Goal: Complete application form

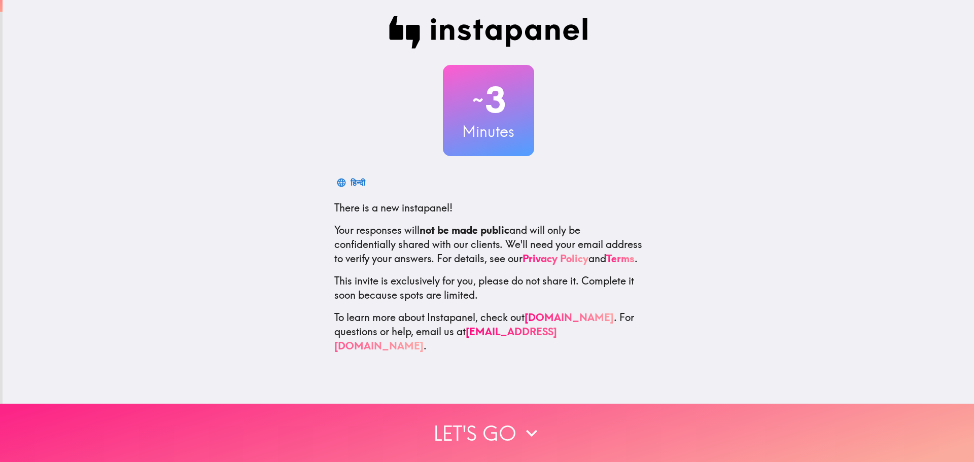
click at [488, 421] on button "Let's go" at bounding box center [487, 433] width 974 height 58
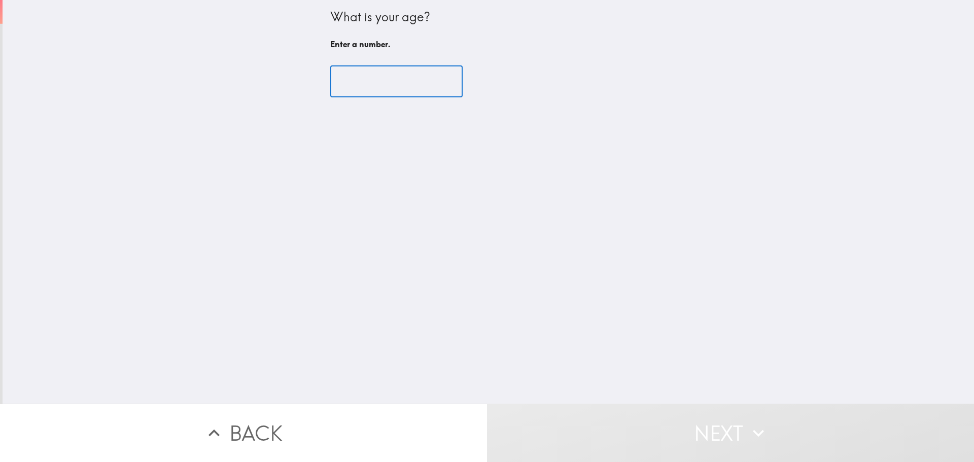
click at [384, 80] on input "number" at bounding box center [396, 81] width 132 height 31
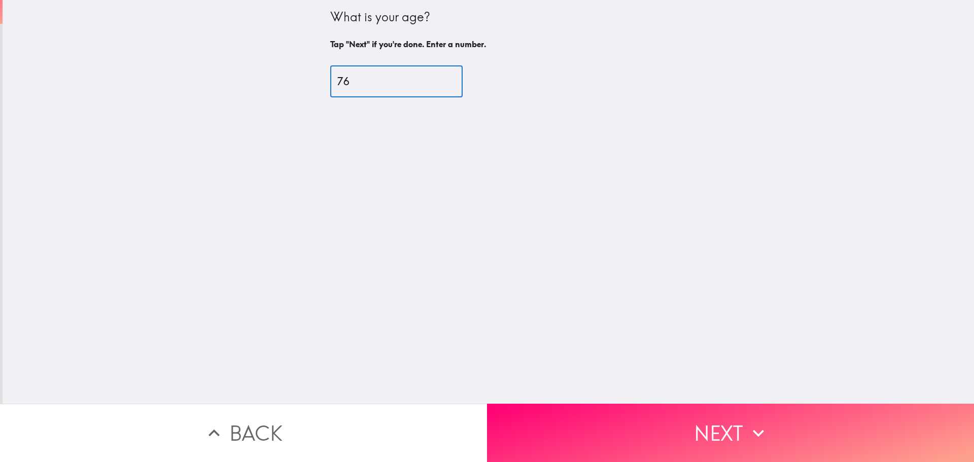
type input "76"
click at [437, 78] on input "76" at bounding box center [396, 81] width 132 height 31
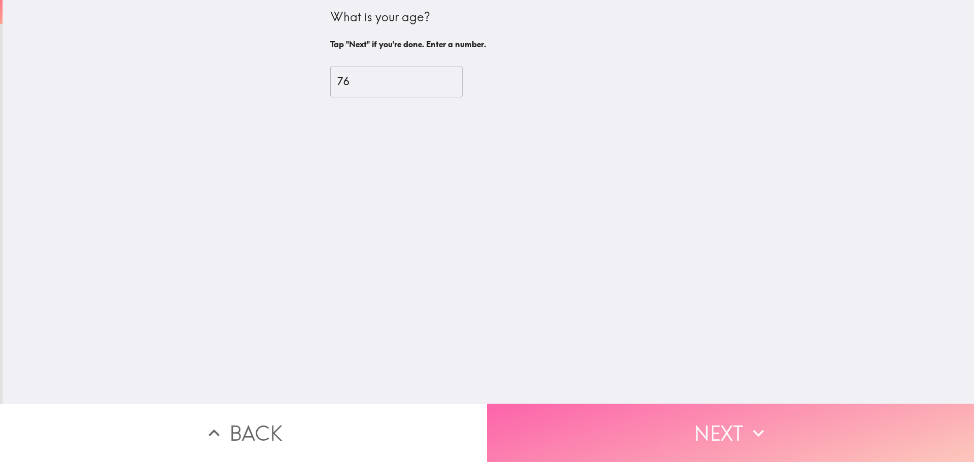
click at [703, 426] on button "Next" at bounding box center [730, 433] width 487 height 58
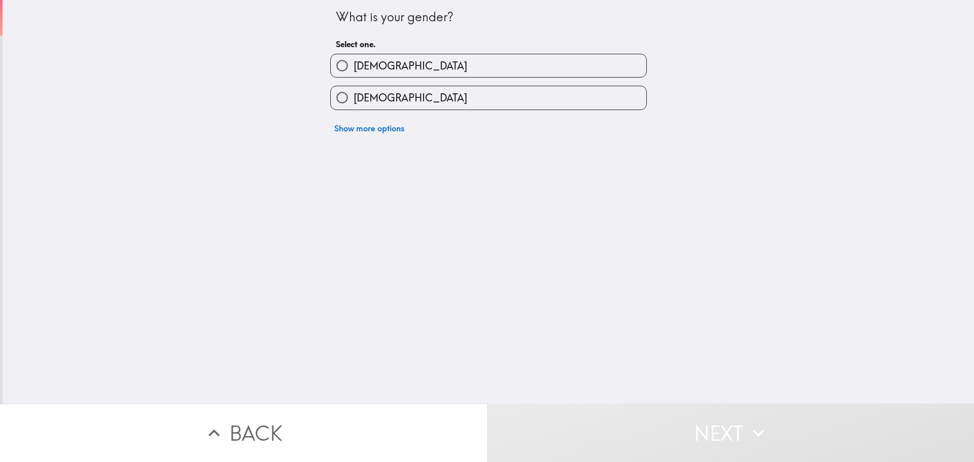
click at [401, 94] on div "[DEMOGRAPHIC_DATA]" at bounding box center [484, 94] width 325 height 32
click at [401, 94] on label "[DEMOGRAPHIC_DATA]" at bounding box center [488, 97] width 315 height 23
click at [354, 94] on input "[DEMOGRAPHIC_DATA]" at bounding box center [342, 97] width 23 height 23
radio input "true"
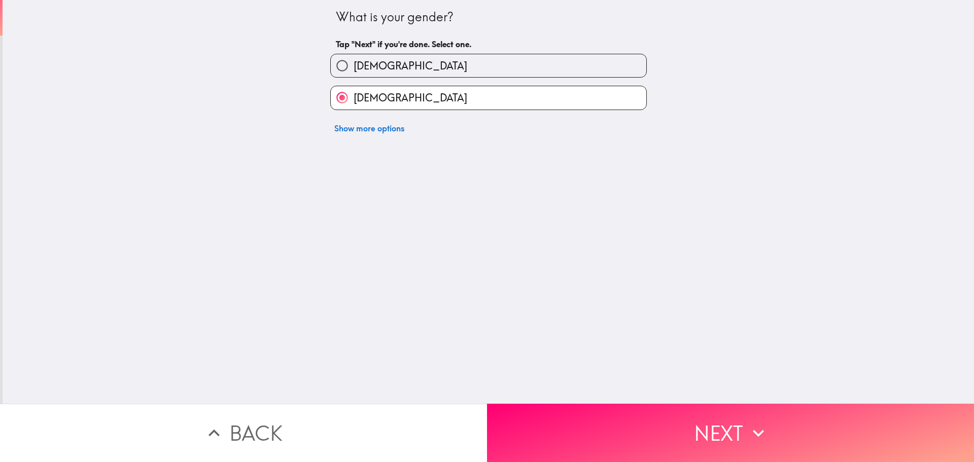
click at [626, 428] on button "Next" at bounding box center [730, 433] width 487 height 58
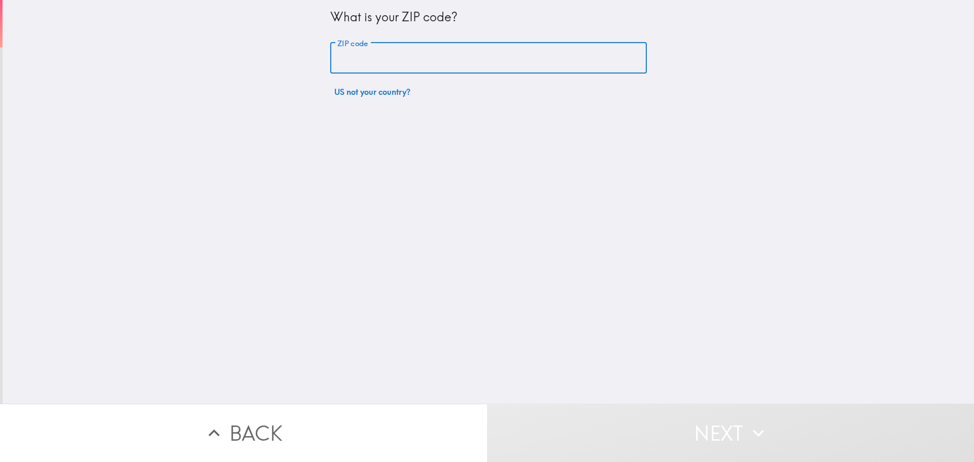
click at [383, 60] on input "ZIP code" at bounding box center [488, 58] width 316 height 31
type input "08109"
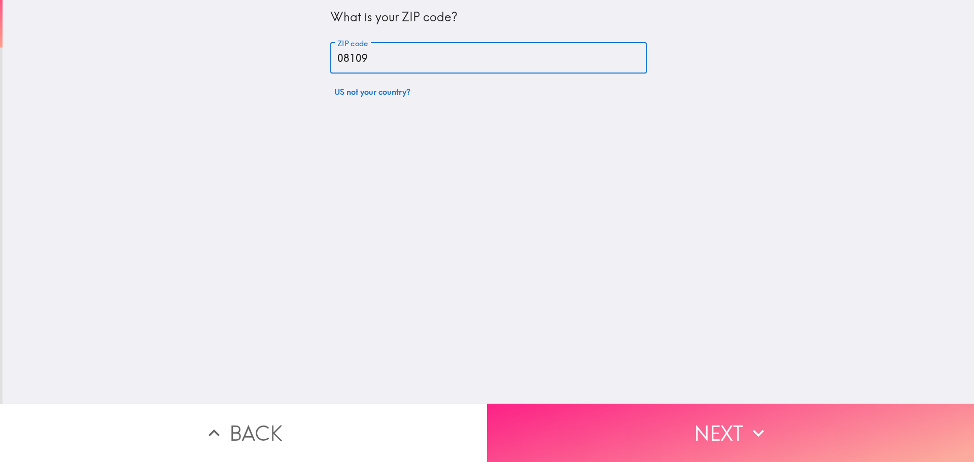
click at [497, 407] on button "Next" at bounding box center [730, 433] width 487 height 58
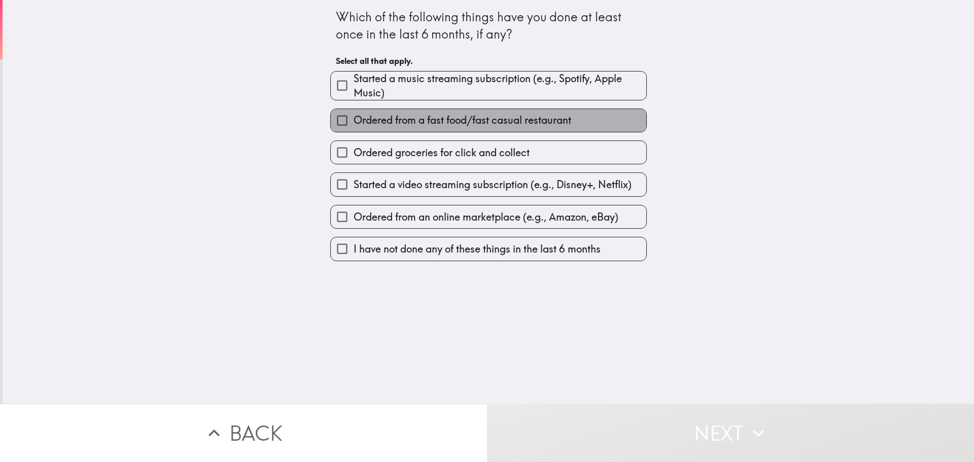
click at [451, 119] on span "Ordered from a fast food/fast casual restaurant" at bounding box center [463, 120] width 218 height 14
click at [354, 119] on input "Ordered from a fast food/fast casual restaurant" at bounding box center [342, 120] width 23 height 23
checkbox input "true"
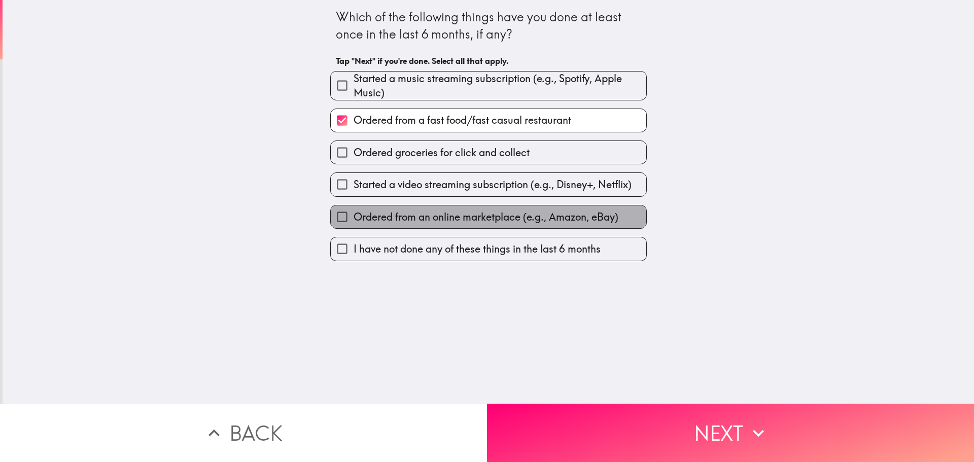
click at [417, 217] on span "Ordered from an online marketplace (e.g., Amazon, eBay)" at bounding box center [486, 217] width 265 height 14
click at [354, 217] on input "Ordered from an online marketplace (e.g., Amazon, eBay)" at bounding box center [342, 216] width 23 height 23
checkbox input "true"
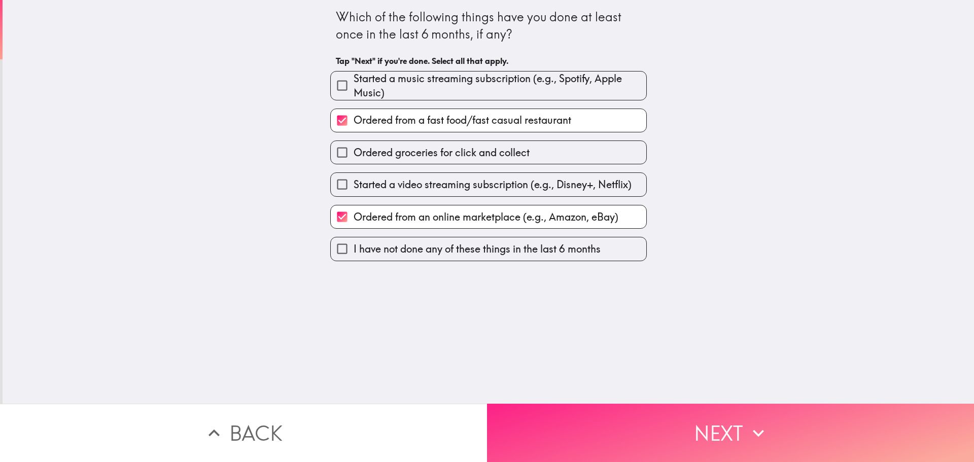
click at [519, 431] on button "Next" at bounding box center [730, 433] width 487 height 58
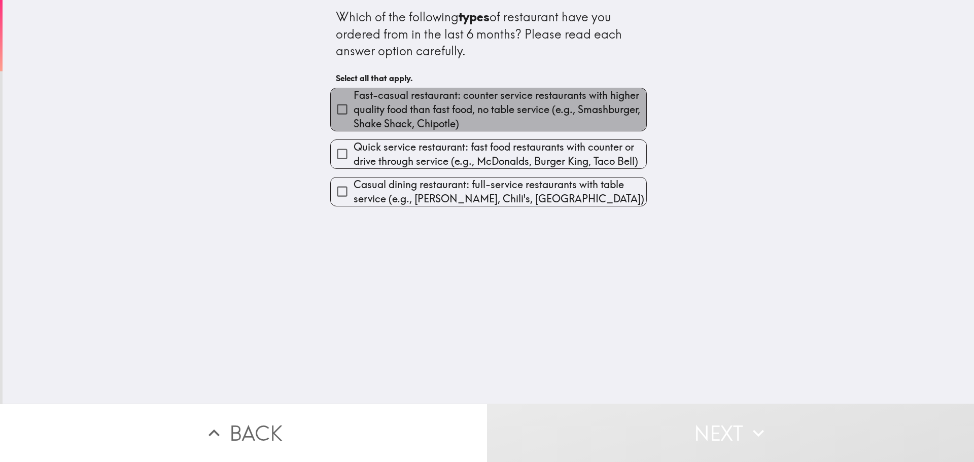
click at [445, 104] on span "Fast-casual restaurant: counter service restaurants with higher quality food th…" at bounding box center [500, 109] width 293 height 43
click at [354, 104] on input "Fast-casual restaurant: counter service restaurants with higher quality food th…" at bounding box center [342, 109] width 23 height 23
checkbox input "true"
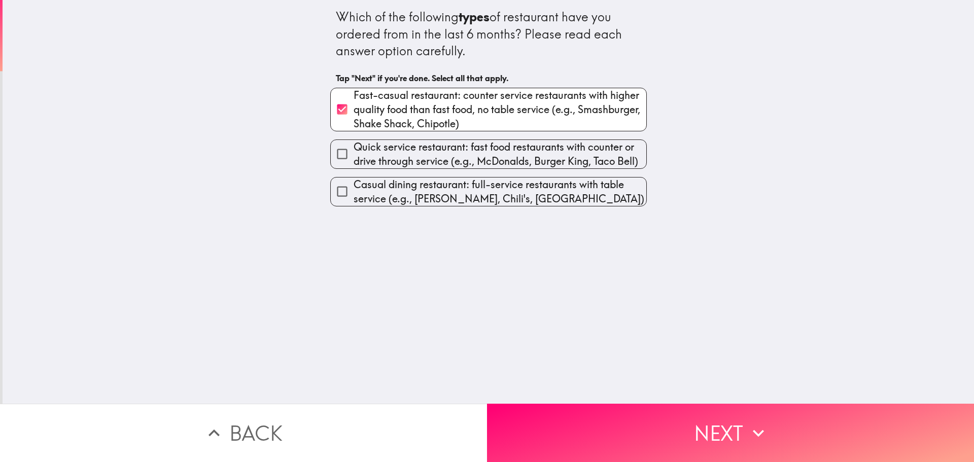
click at [439, 148] on span "Quick service restaurant: fast food restaurants with counter or drive through s…" at bounding box center [500, 154] width 293 height 28
click at [354, 148] on input "Quick service restaurant: fast food restaurants with counter or drive through s…" at bounding box center [342, 154] width 23 height 23
checkbox input "true"
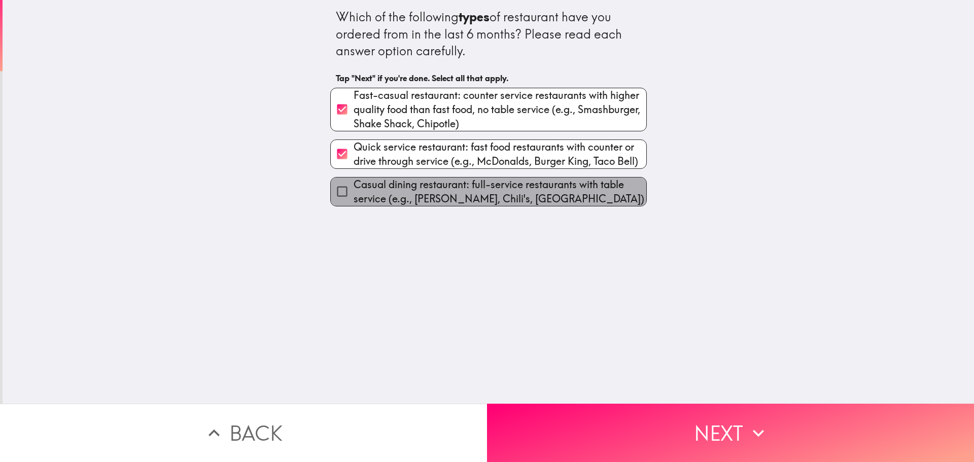
click at [438, 184] on span "Casual dining restaurant: full-service restaurants with table service (e.g., [P…" at bounding box center [500, 192] width 293 height 28
click at [354, 184] on input "Casual dining restaurant: full-service restaurants with table service (e.g., [P…" at bounding box center [342, 191] width 23 height 23
checkbox input "true"
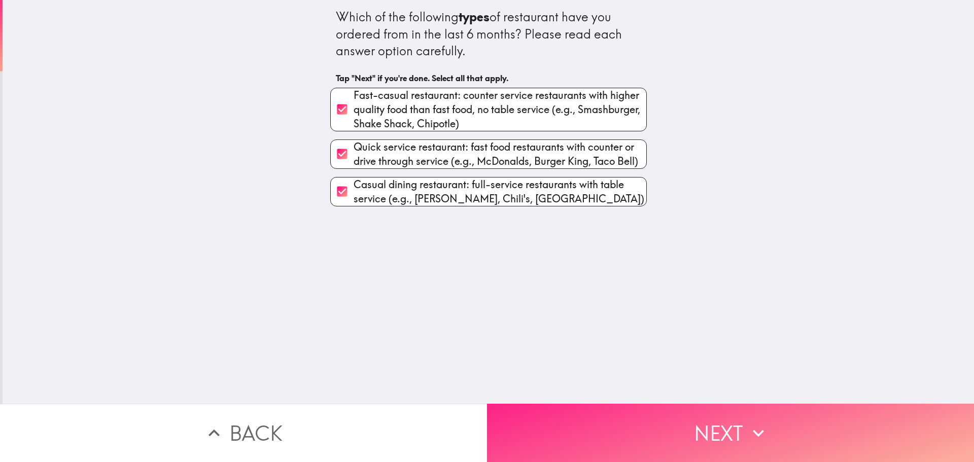
click at [536, 412] on button "Next" at bounding box center [730, 433] width 487 height 58
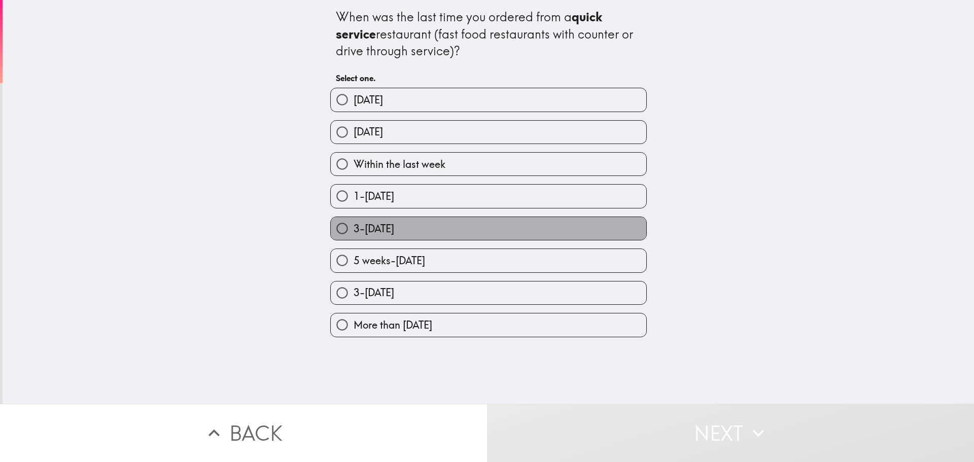
click at [419, 223] on label "3-[DATE]" at bounding box center [488, 228] width 315 height 23
click at [354, 223] on input "3-[DATE]" at bounding box center [342, 228] width 23 height 23
radio input "true"
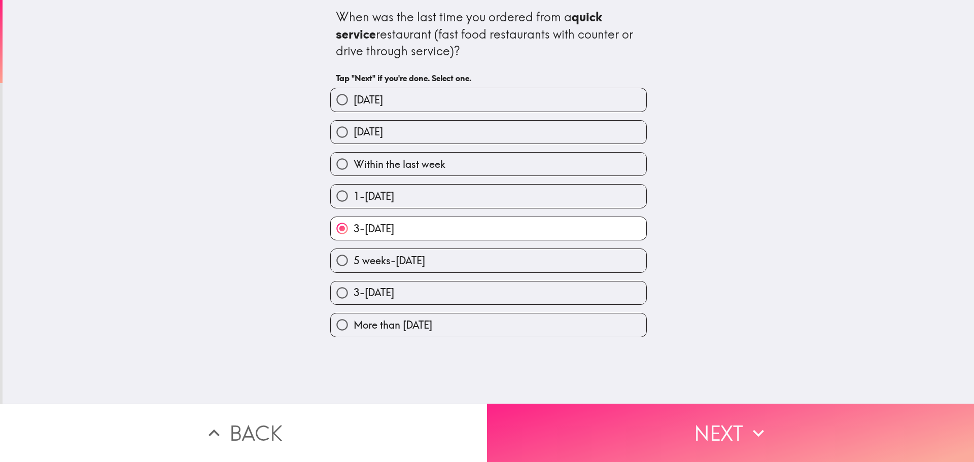
click at [528, 432] on button "Next" at bounding box center [730, 433] width 487 height 58
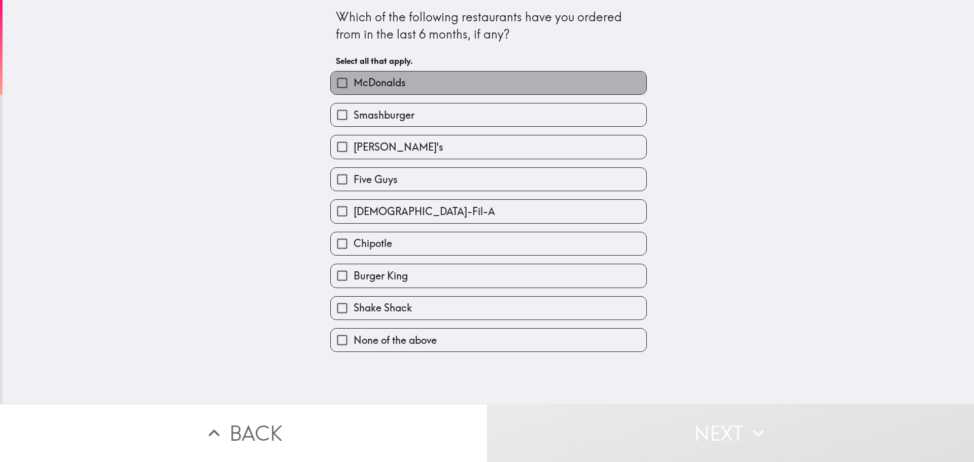
click at [429, 84] on label "McDonalds" at bounding box center [488, 83] width 315 height 23
click at [354, 84] on input "McDonalds" at bounding box center [342, 83] width 23 height 23
checkbox input "true"
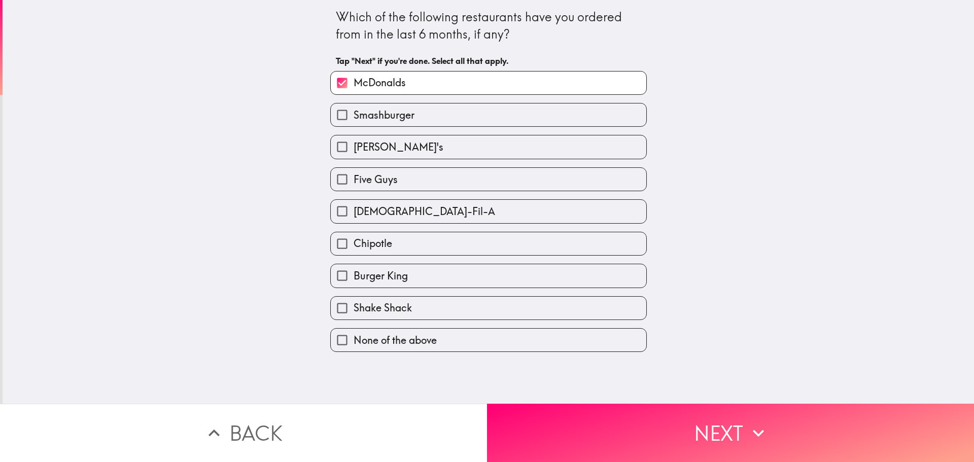
click at [402, 151] on label "[PERSON_NAME]'s" at bounding box center [488, 146] width 315 height 23
click at [354, 151] on input "[PERSON_NAME]'s" at bounding box center [342, 146] width 23 height 23
checkbox input "true"
click at [497, 275] on label "Burger King" at bounding box center [488, 275] width 315 height 23
click at [354, 275] on input "Burger King" at bounding box center [342, 275] width 23 height 23
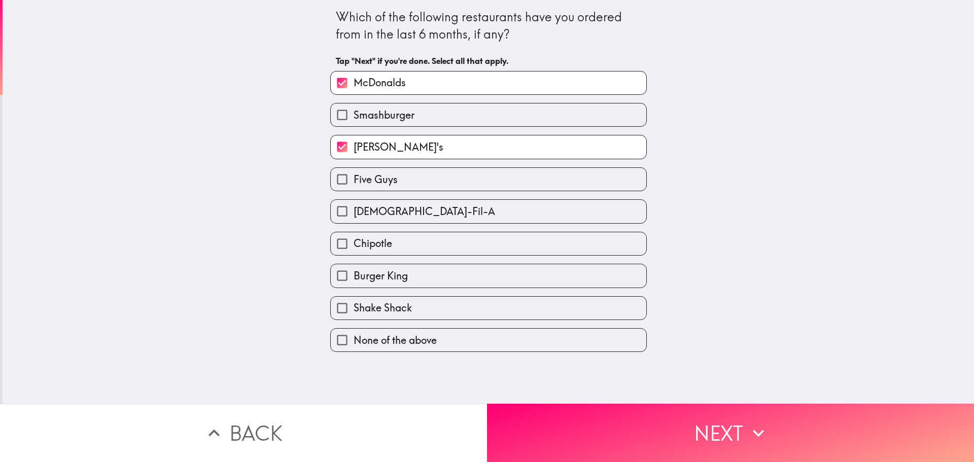
checkbox input "true"
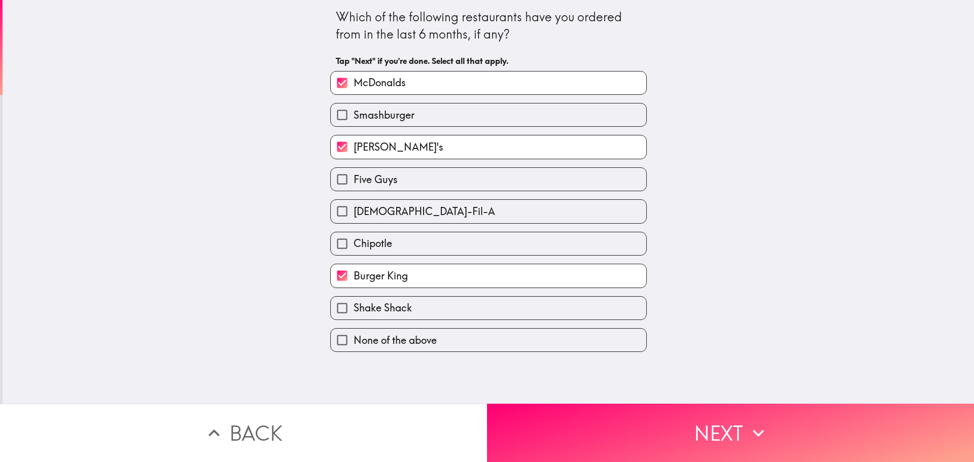
click at [527, 408] on button "Next" at bounding box center [730, 433] width 487 height 58
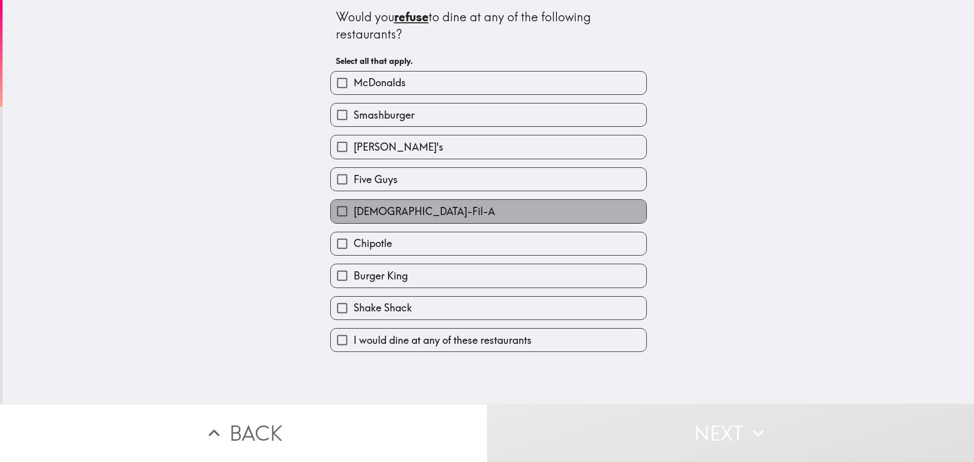
click at [392, 214] on span "[DEMOGRAPHIC_DATA]-Fil-A" at bounding box center [425, 211] width 142 height 14
click at [354, 214] on input "[DEMOGRAPHIC_DATA]-Fil-A" at bounding box center [342, 211] width 23 height 23
checkbox input "true"
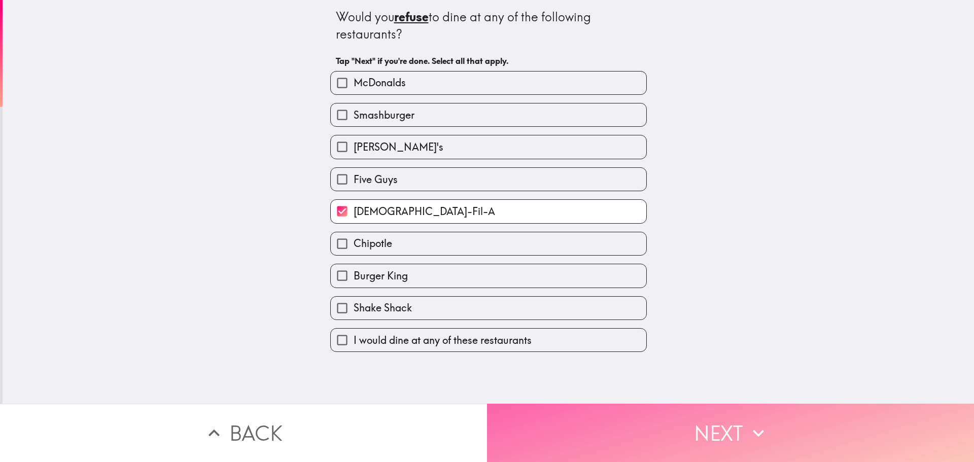
click at [527, 407] on button "Next" at bounding box center [730, 433] width 487 height 58
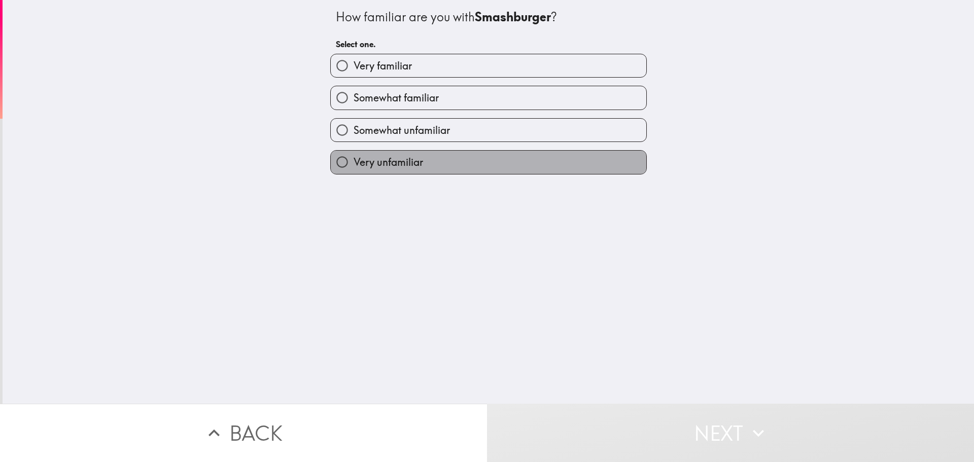
click at [427, 159] on label "Very unfamiliar" at bounding box center [488, 162] width 315 height 23
click at [354, 159] on input "Very unfamiliar" at bounding box center [342, 162] width 23 height 23
radio input "true"
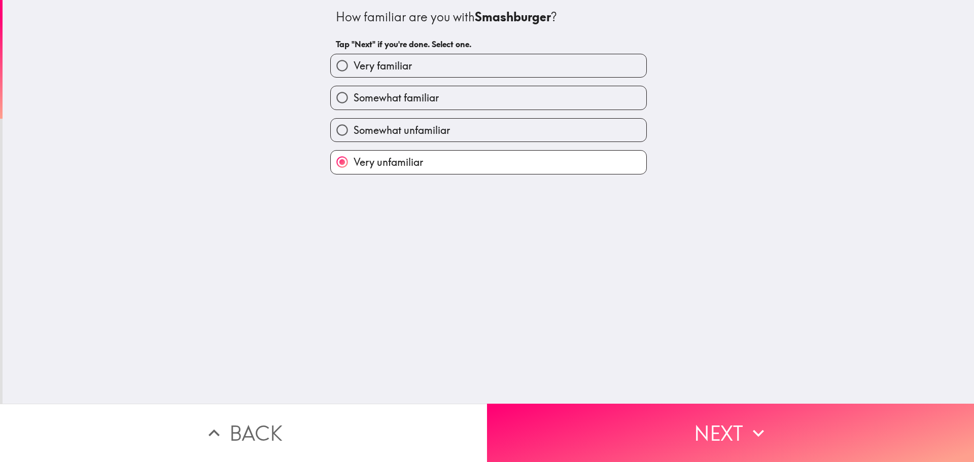
click at [576, 426] on button "Next" at bounding box center [730, 433] width 487 height 58
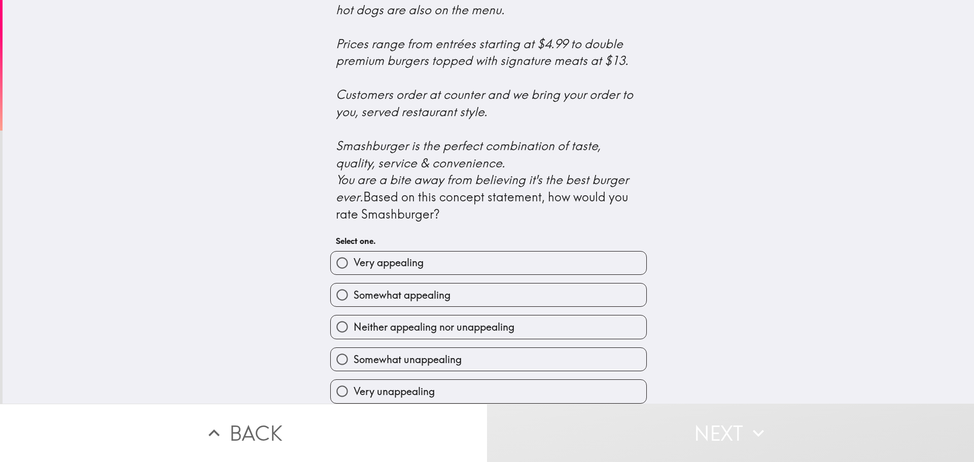
scroll to position [356, 0]
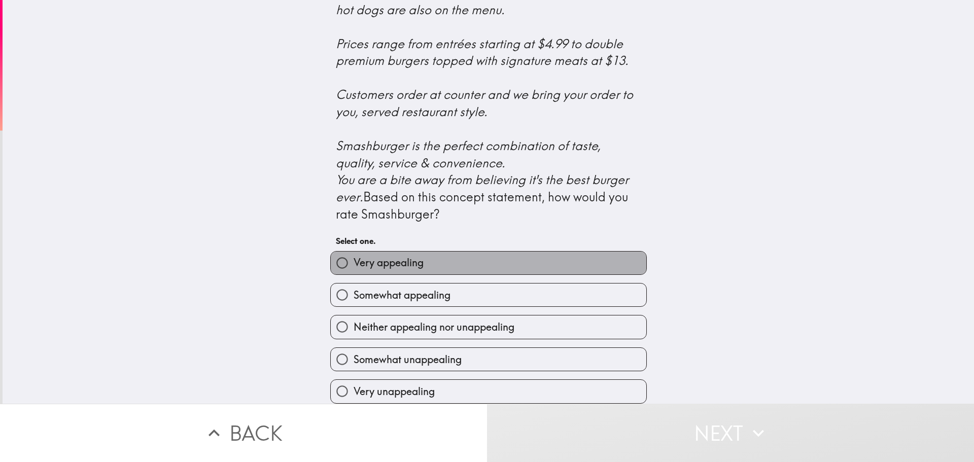
click at [516, 265] on label "Very appealing" at bounding box center [488, 263] width 315 height 23
click at [354, 265] on input "Very appealing" at bounding box center [342, 263] width 23 height 23
radio input "true"
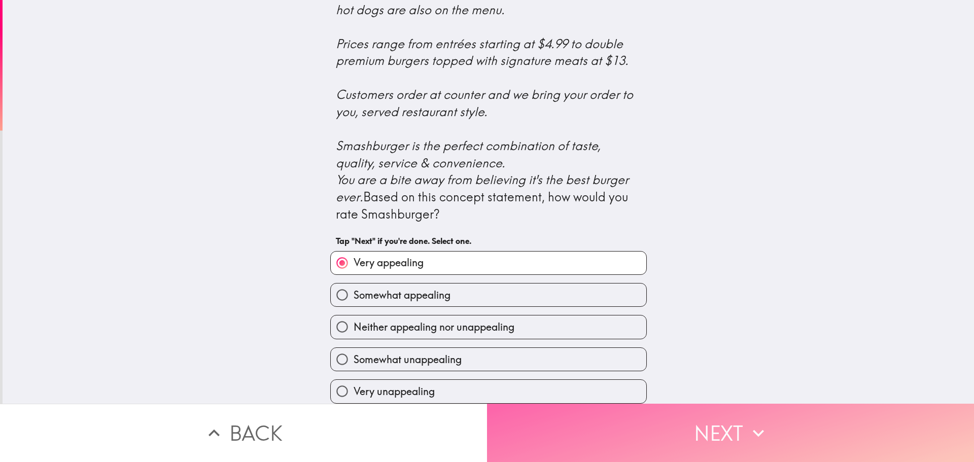
click at [520, 406] on button "Next" at bounding box center [730, 433] width 487 height 58
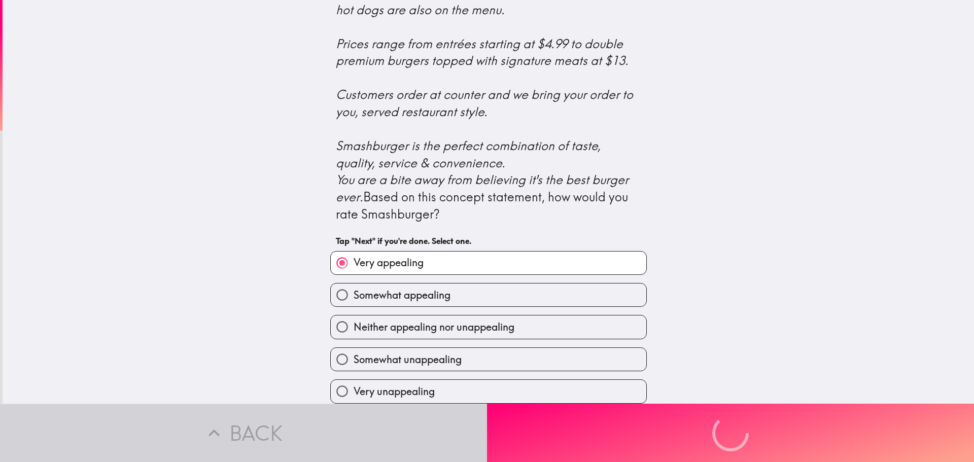
scroll to position [0, 0]
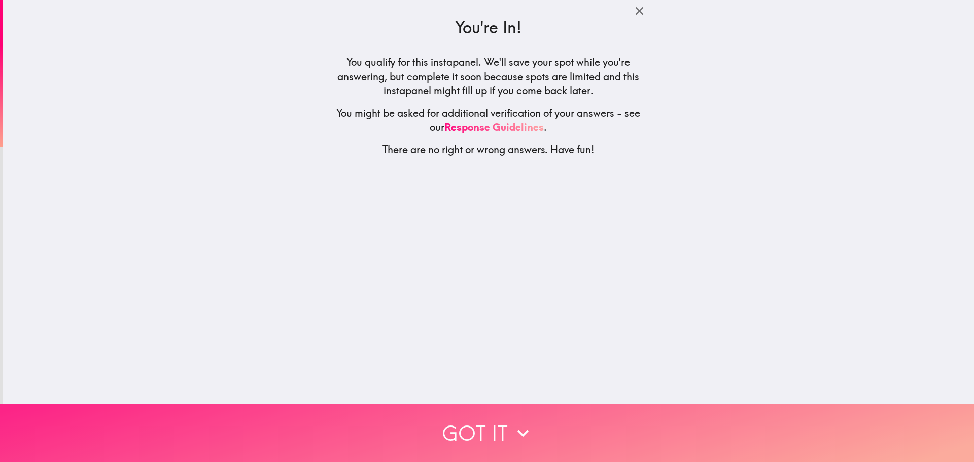
click at [518, 425] on icon "button" at bounding box center [523, 433] width 22 height 22
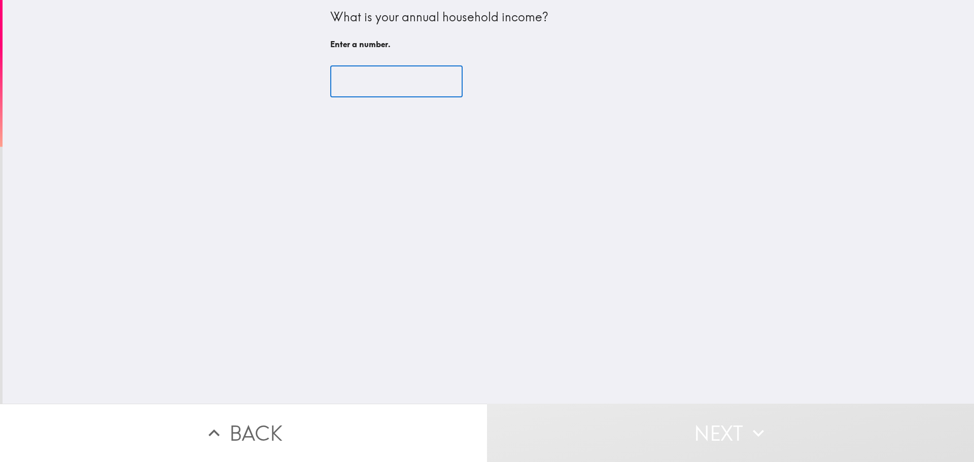
click at [377, 76] on input "number" at bounding box center [396, 81] width 132 height 31
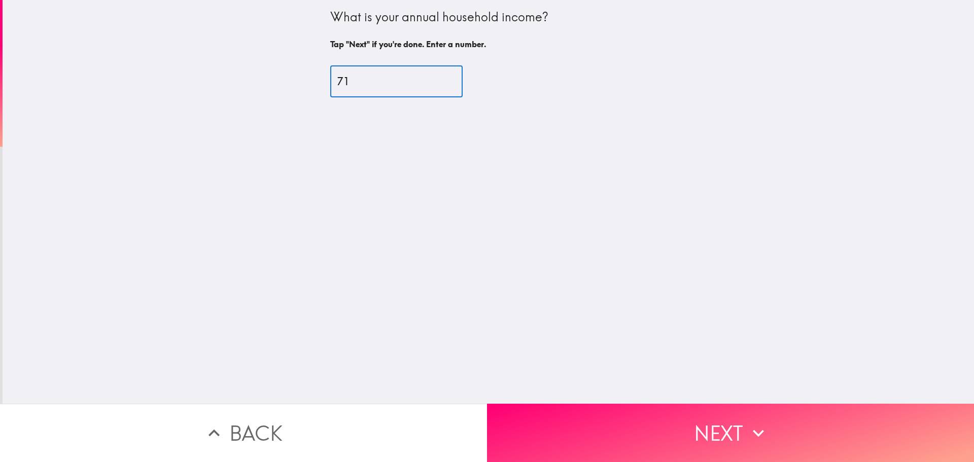
click at [435, 77] on input "71" at bounding box center [396, 81] width 132 height 31
drag, startPoint x: 371, startPoint y: 83, endPoint x: 325, endPoint y: 76, distance: 46.7
click at [330, 76] on input "71" at bounding box center [396, 81] width 132 height 31
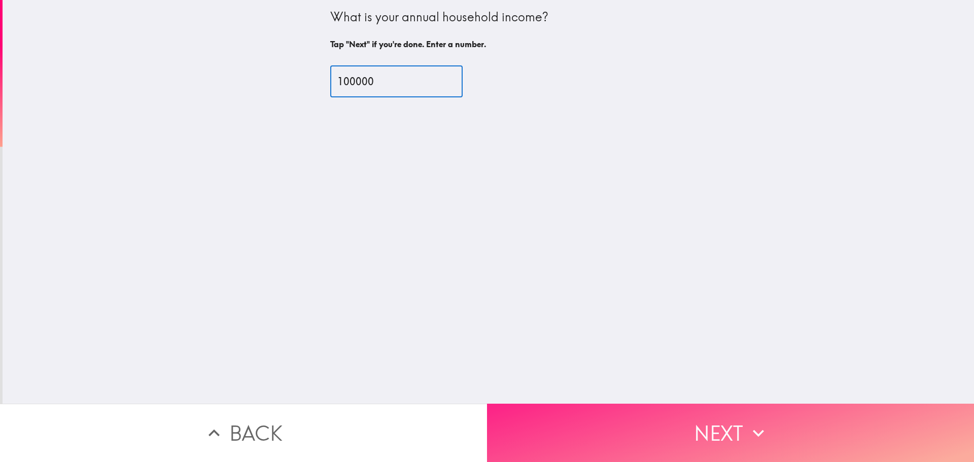
type input "100000"
click at [547, 429] on button "Next" at bounding box center [730, 433] width 487 height 58
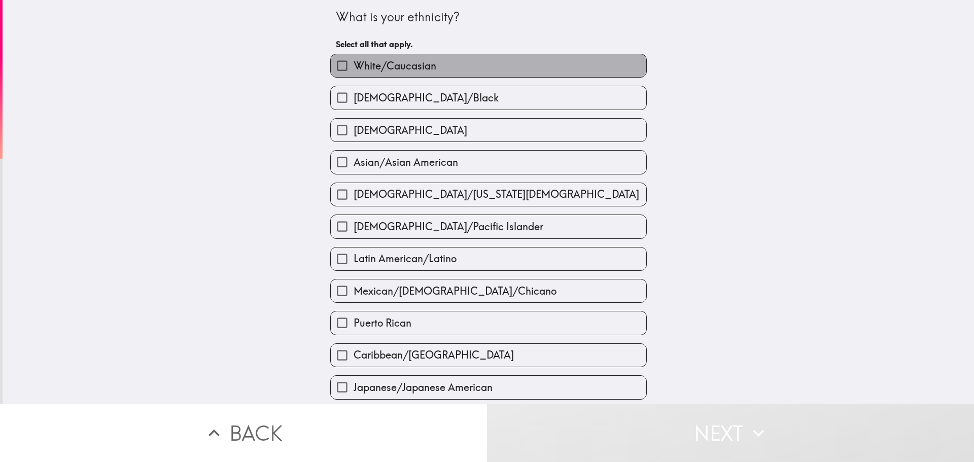
click at [466, 73] on label "White/Caucasian" at bounding box center [488, 65] width 315 height 23
click at [354, 73] on input "White/Caucasian" at bounding box center [342, 65] width 23 height 23
checkbox input "true"
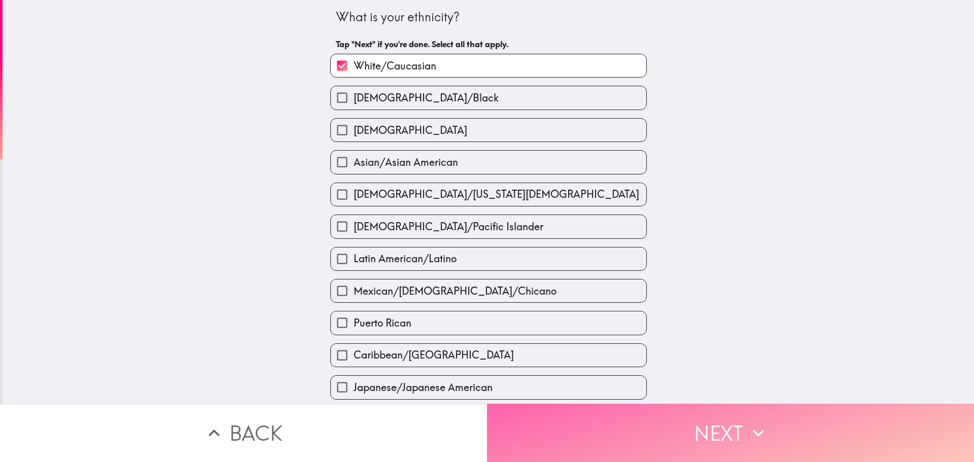
click at [513, 417] on button "Next" at bounding box center [730, 433] width 487 height 58
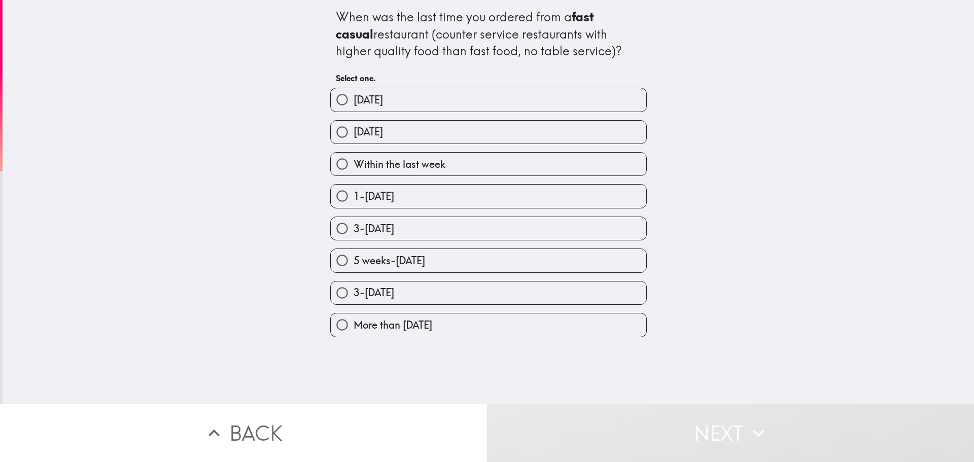
click at [472, 235] on label "3-[DATE]" at bounding box center [488, 228] width 315 height 23
click at [354, 235] on input "3-[DATE]" at bounding box center [342, 228] width 23 height 23
radio input "true"
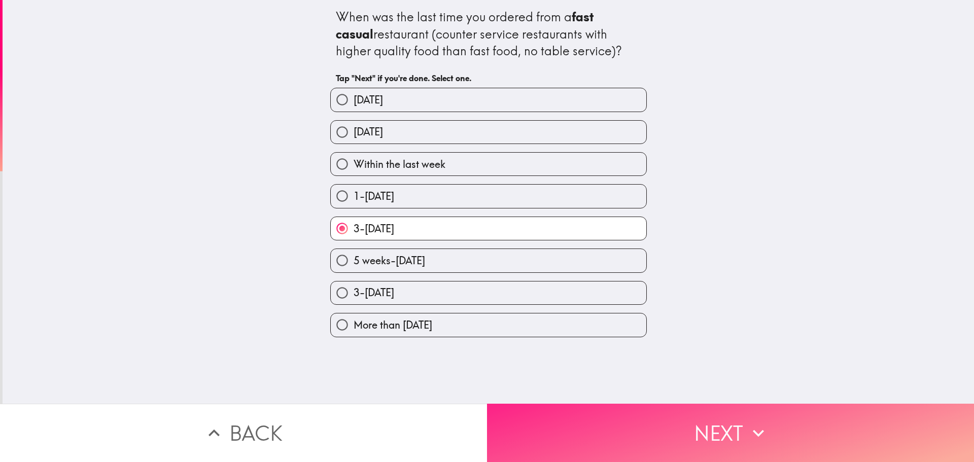
click at [504, 418] on button "Next" at bounding box center [730, 433] width 487 height 58
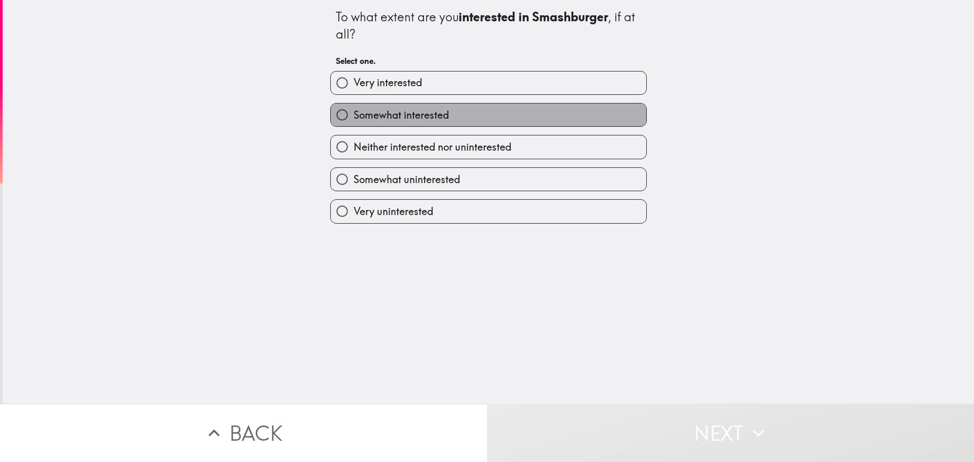
click at [477, 114] on label "Somewhat interested" at bounding box center [488, 114] width 315 height 23
click at [354, 114] on input "Somewhat interested" at bounding box center [342, 114] width 23 height 23
radio input "true"
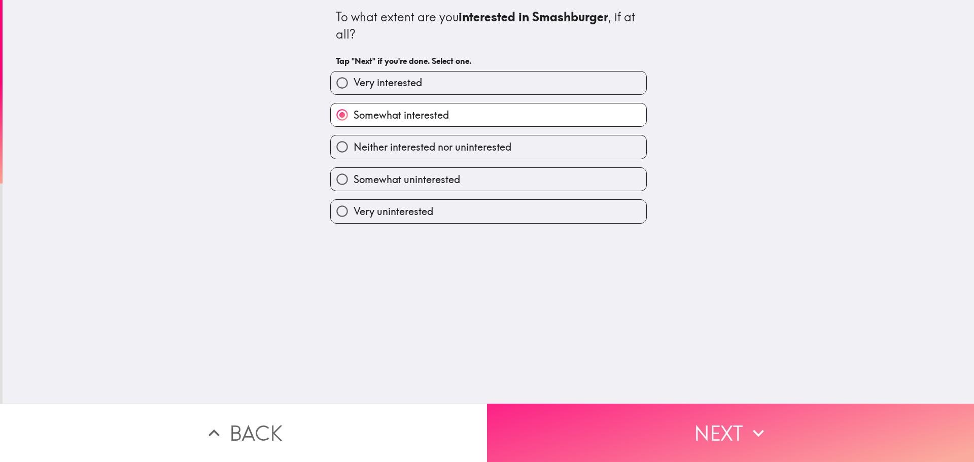
click at [534, 416] on button "Next" at bounding box center [730, 433] width 487 height 58
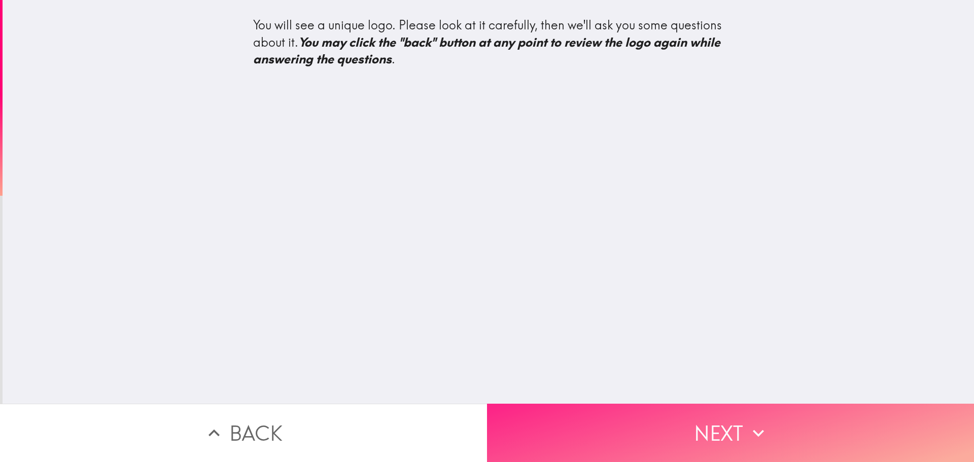
click at [553, 430] on button "Next" at bounding box center [730, 433] width 487 height 58
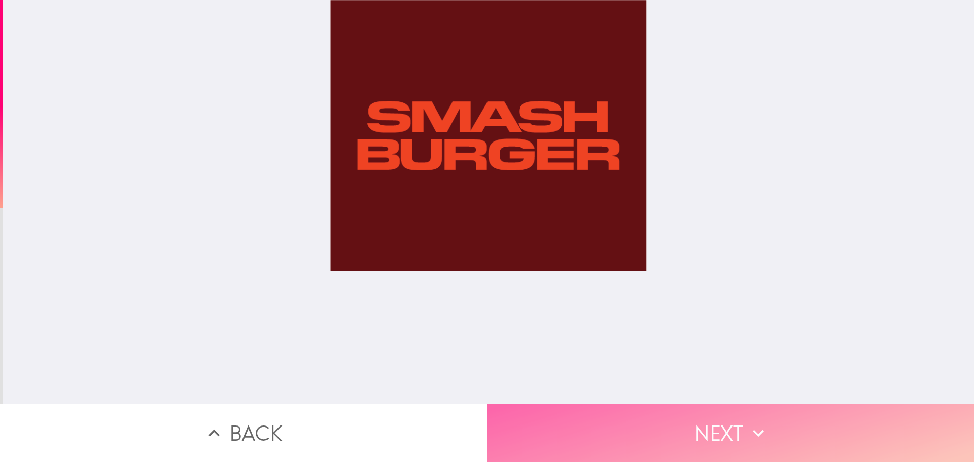
click at [553, 434] on button "Next" at bounding box center [730, 433] width 487 height 58
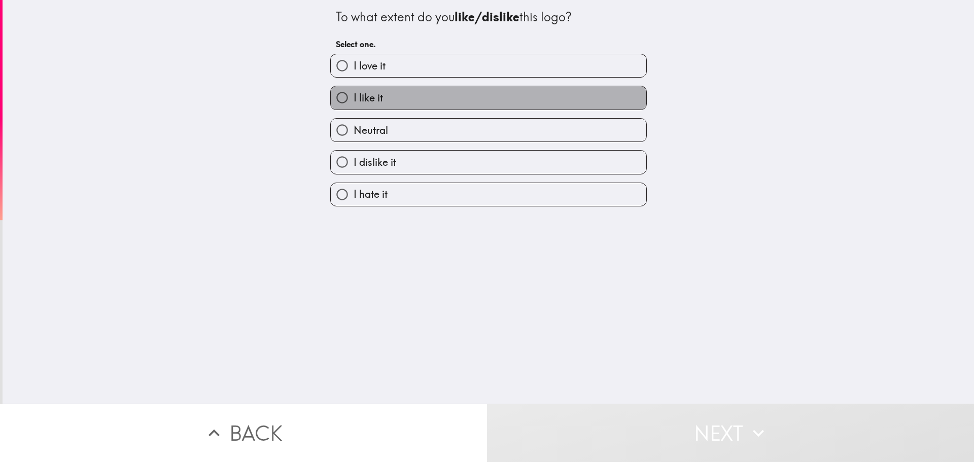
click at [448, 101] on label "I like it" at bounding box center [488, 97] width 315 height 23
click at [354, 101] on input "I like it" at bounding box center [342, 97] width 23 height 23
radio input "true"
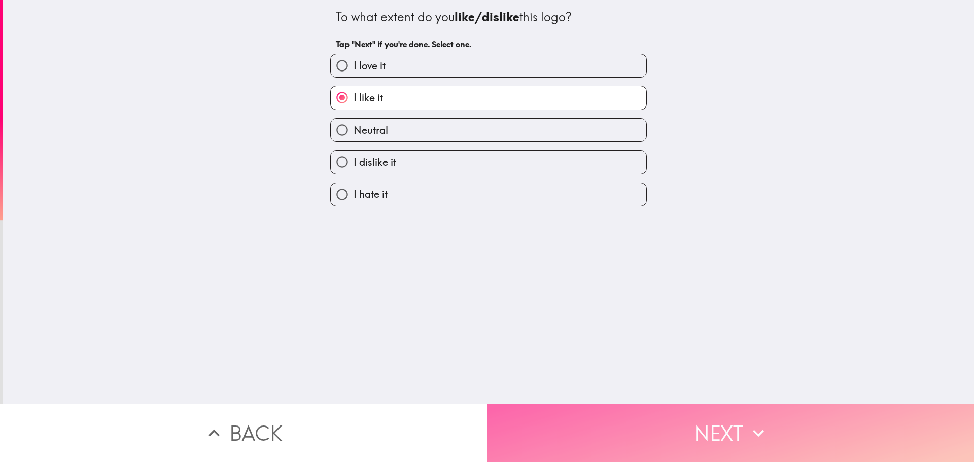
click at [540, 416] on button "Next" at bounding box center [730, 433] width 487 height 58
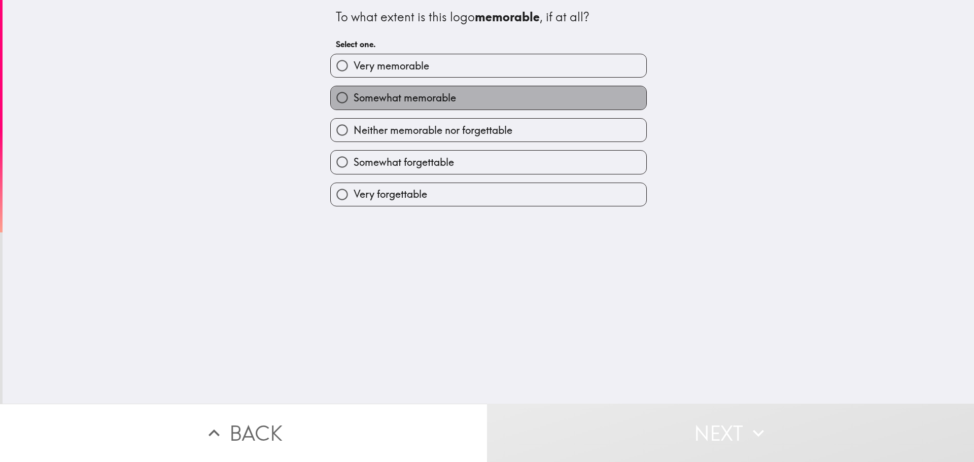
click at [513, 105] on label "Somewhat memorable" at bounding box center [488, 97] width 315 height 23
click at [354, 105] on input "Somewhat memorable" at bounding box center [342, 97] width 23 height 23
radio input "true"
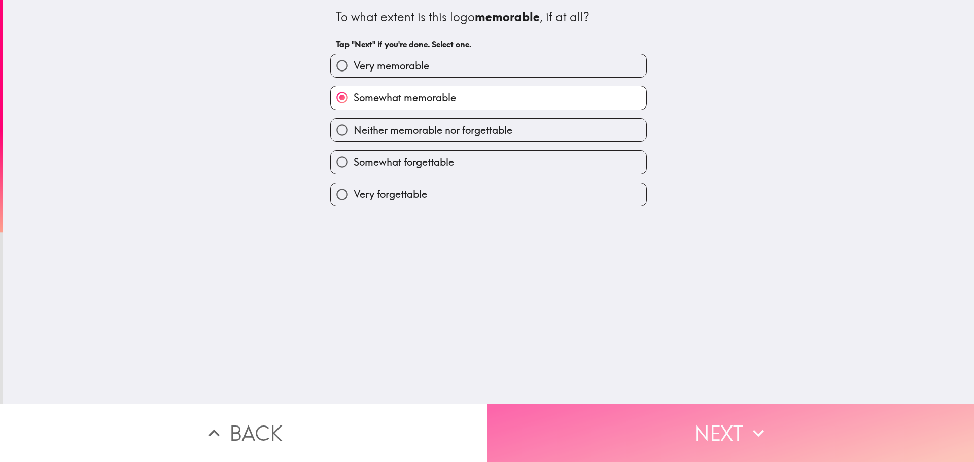
click at [521, 413] on button "Next" at bounding box center [730, 433] width 487 height 58
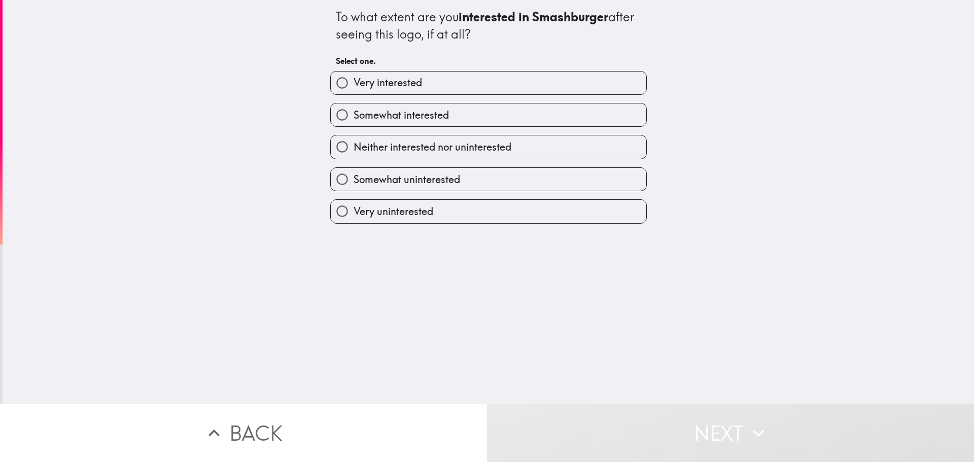
click at [505, 144] on span "Neither interested nor uninterested" at bounding box center [433, 147] width 158 height 14
click at [354, 144] on input "Neither interested nor uninterested" at bounding box center [342, 146] width 23 height 23
radio input "true"
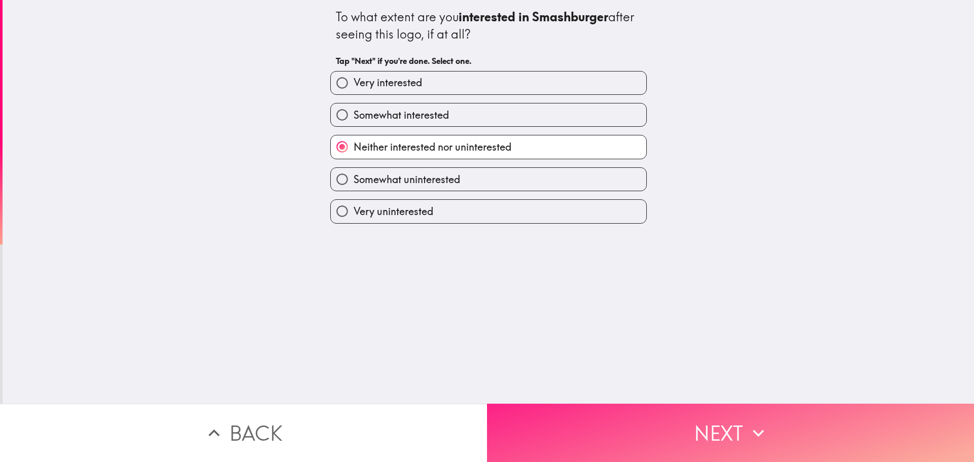
click at [513, 420] on button "Next" at bounding box center [730, 433] width 487 height 58
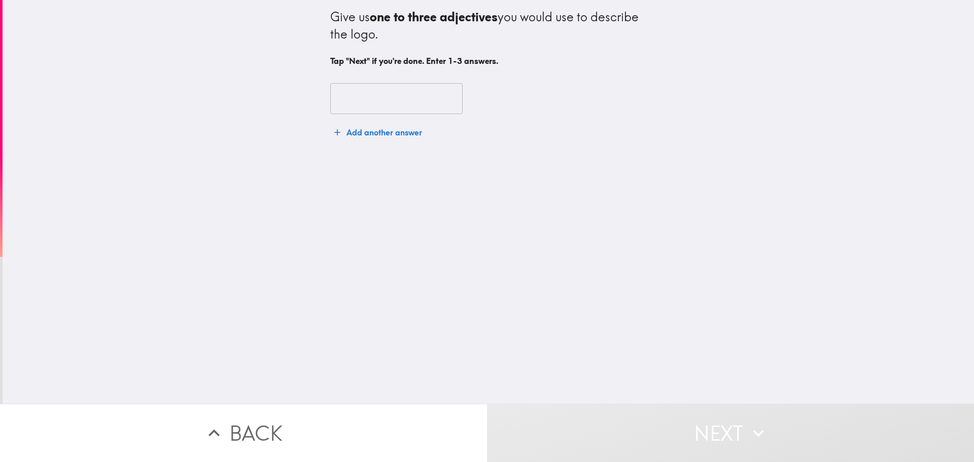
click at [362, 93] on input "text" at bounding box center [396, 98] width 132 height 31
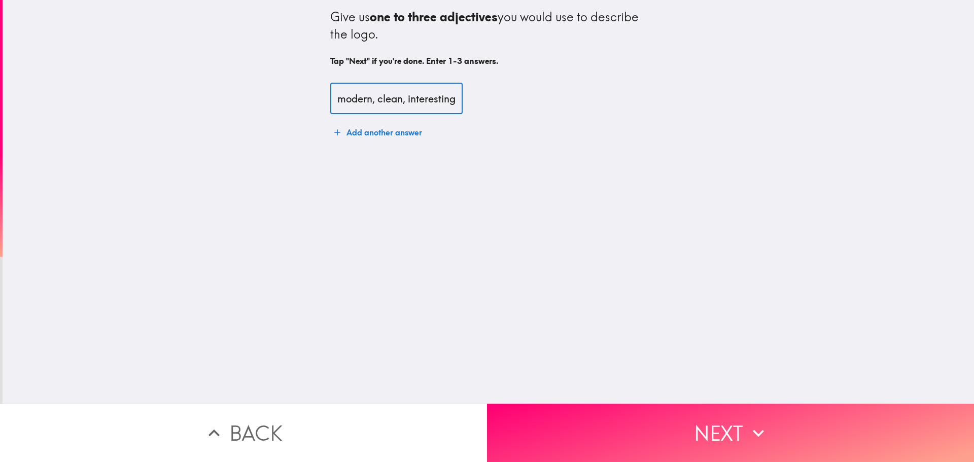
scroll to position [0, 11]
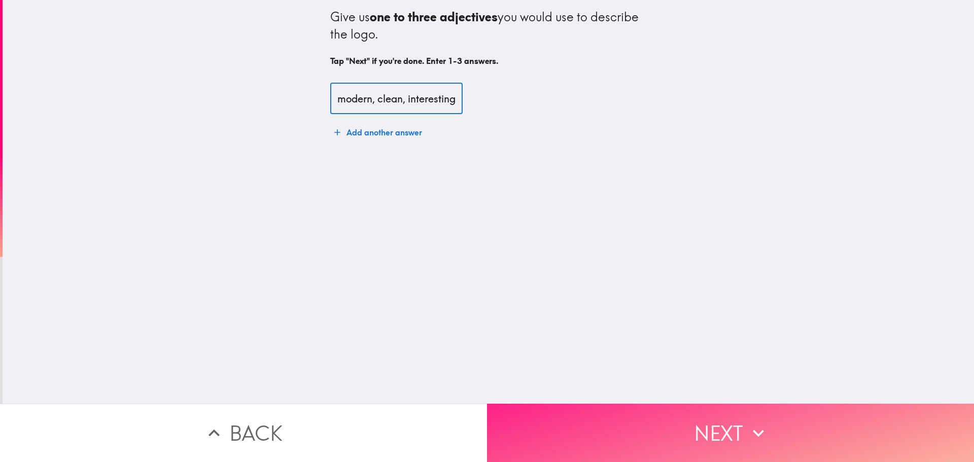
type input "modern, clean, interesting"
click at [565, 417] on button "Next" at bounding box center [730, 433] width 487 height 58
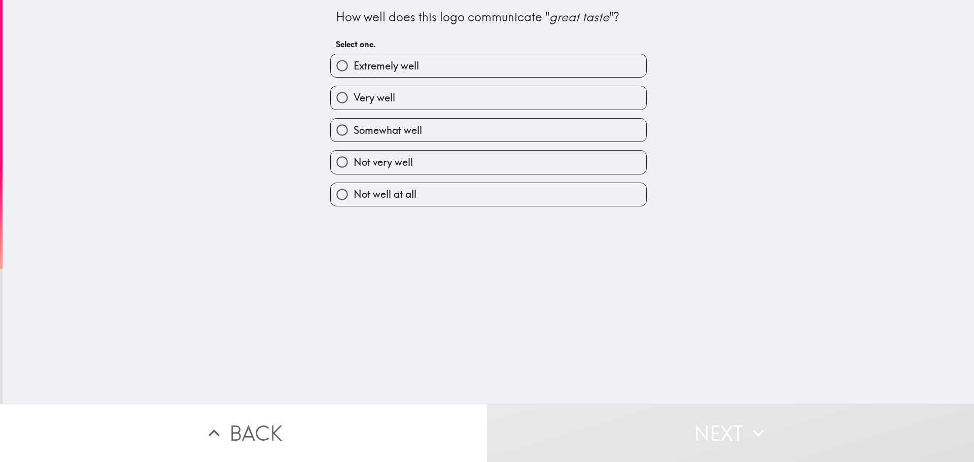
click at [426, 163] on label "Not very well" at bounding box center [488, 162] width 315 height 23
click at [354, 163] on input "Not very well" at bounding box center [342, 162] width 23 height 23
radio input "true"
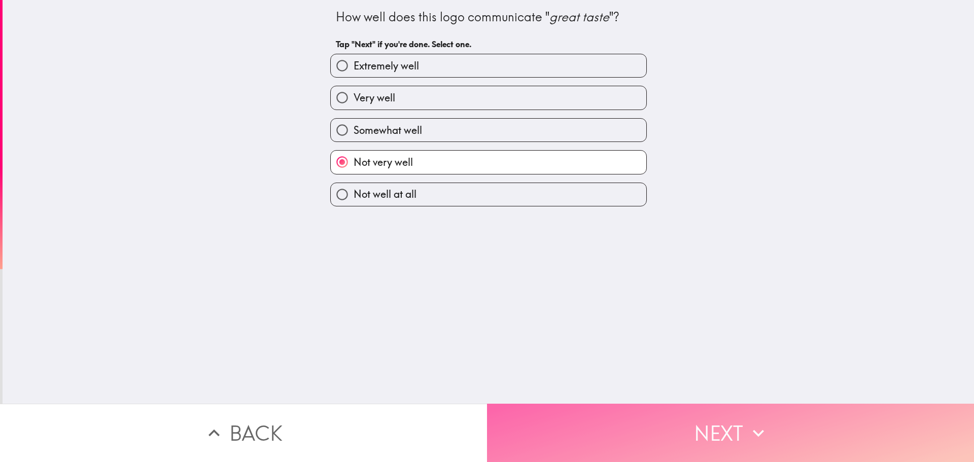
click at [495, 404] on button "Next" at bounding box center [730, 433] width 487 height 58
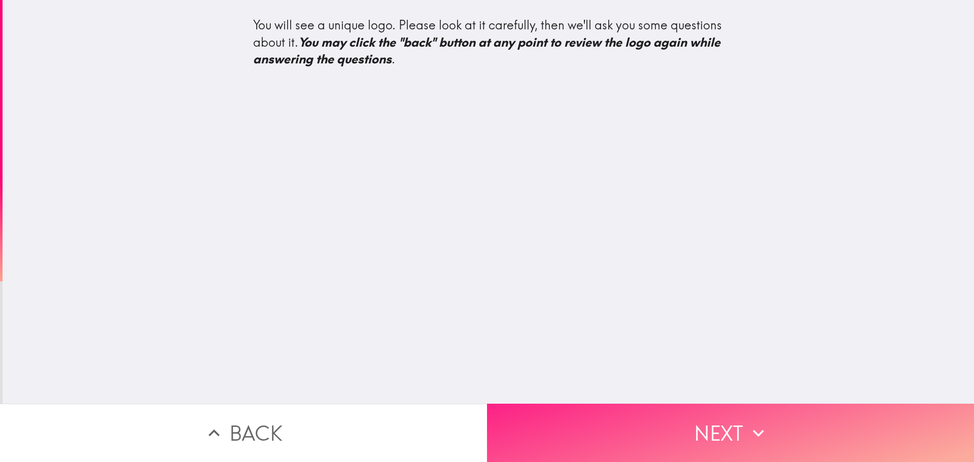
click at [516, 425] on button "Next" at bounding box center [730, 433] width 487 height 58
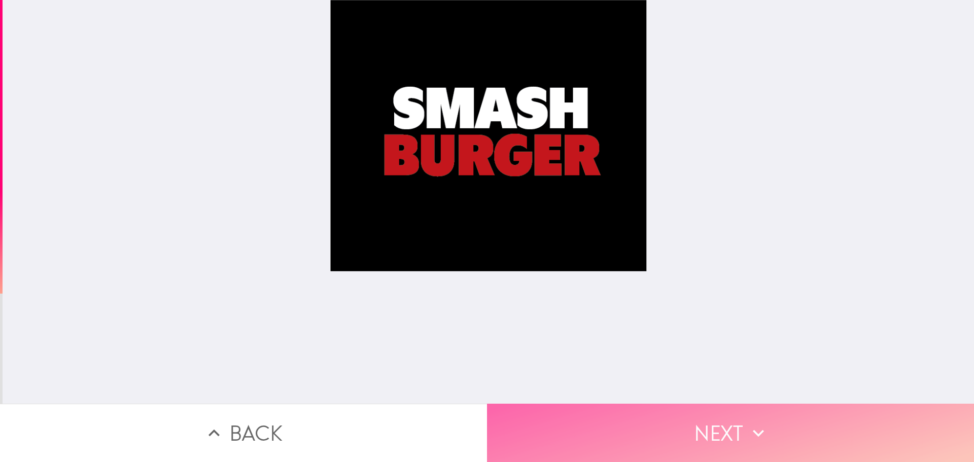
click at [516, 425] on button "Next" at bounding box center [730, 433] width 487 height 58
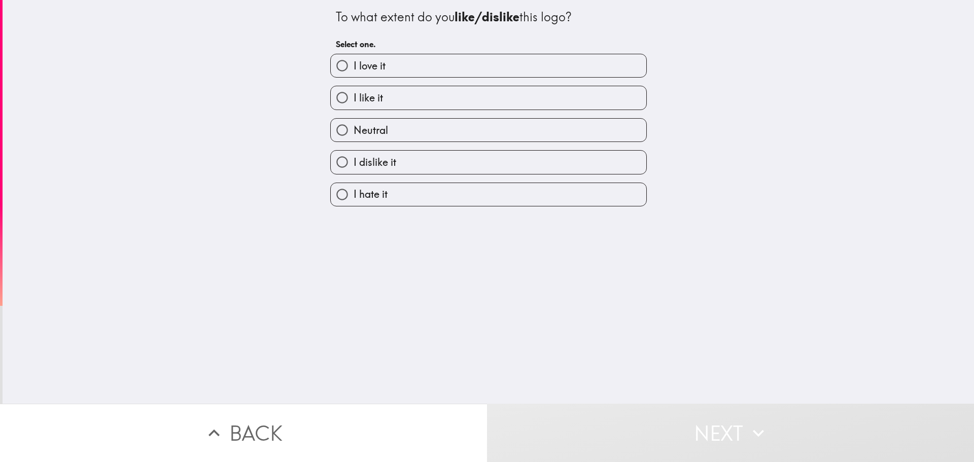
click at [448, 101] on label "I like it" at bounding box center [488, 97] width 315 height 23
click at [354, 101] on input "I like it" at bounding box center [342, 97] width 23 height 23
radio input "true"
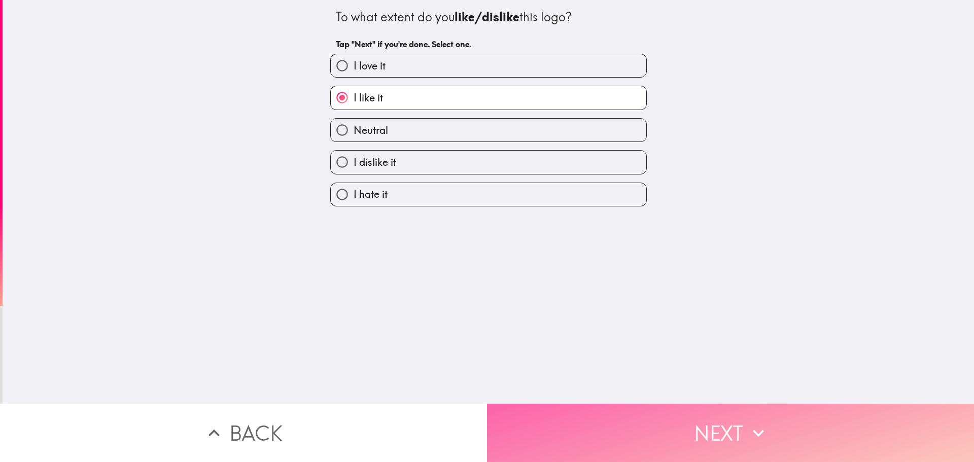
click at [521, 415] on button "Next" at bounding box center [730, 433] width 487 height 58
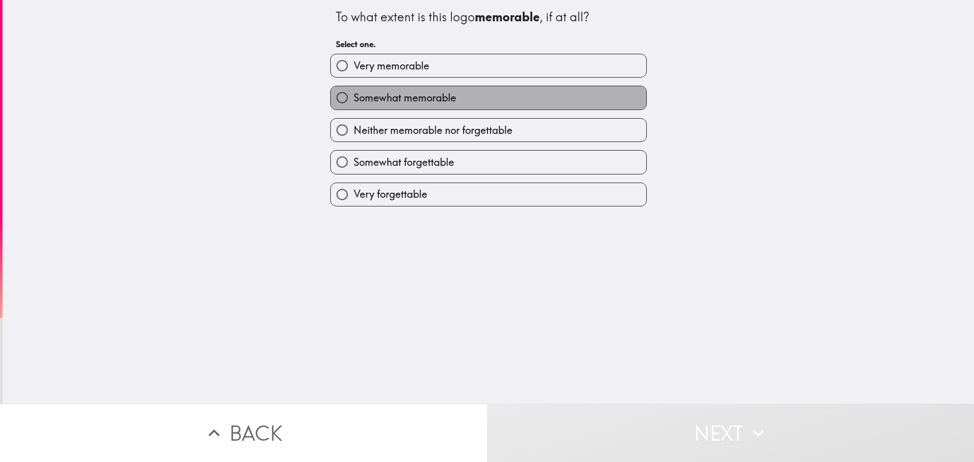
click at [426, 90] on label "Somewhat memorable" at bounding box center [488, 97] width 315 height 23
click at [354, 90] on input "Somewhat memorable" at bounding box center [342, 97] width 23 height 23
radio input "true"
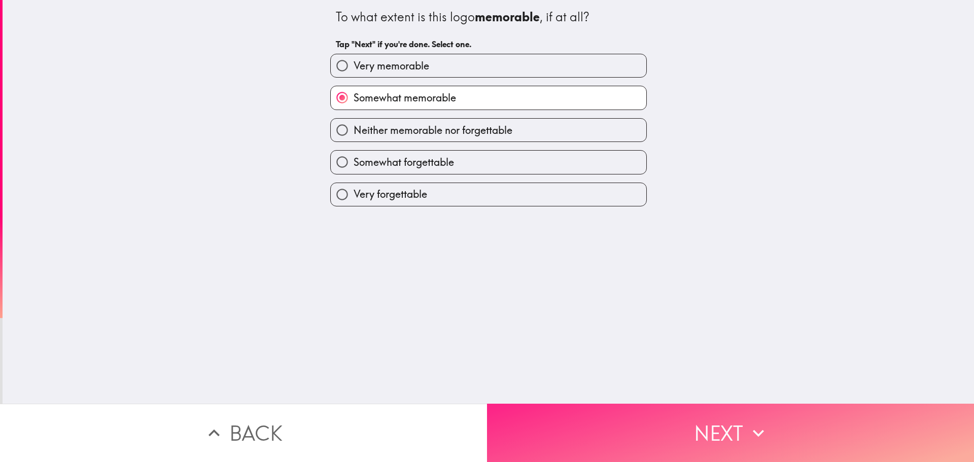
click at [509, 410] on button "Next" at bounding box center [730, 433] width 487 height 58
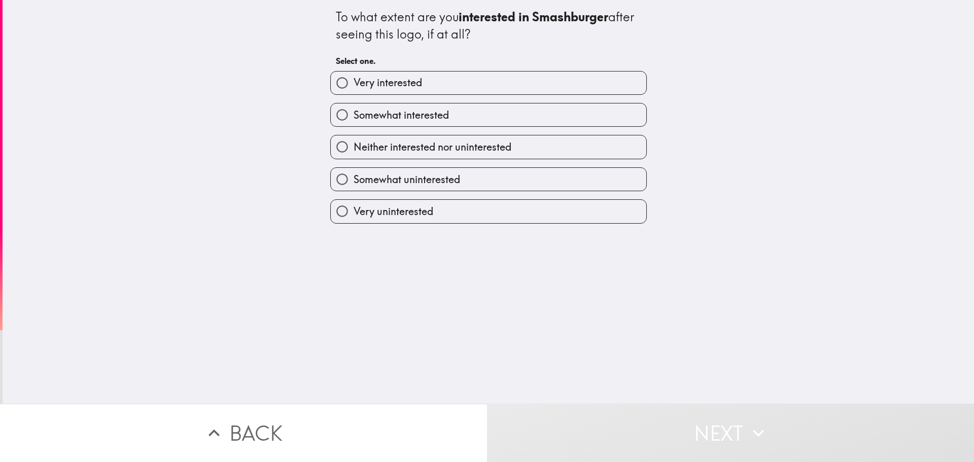
click at [376, 144] on span "Neither interested nor uninterested" at bounding box center [433, 147] width 158 height 14
click at [354, 144] on input "Neither interested nor uninterested" at bounding box center [342, 146] width 23 height 23
radio input "true"
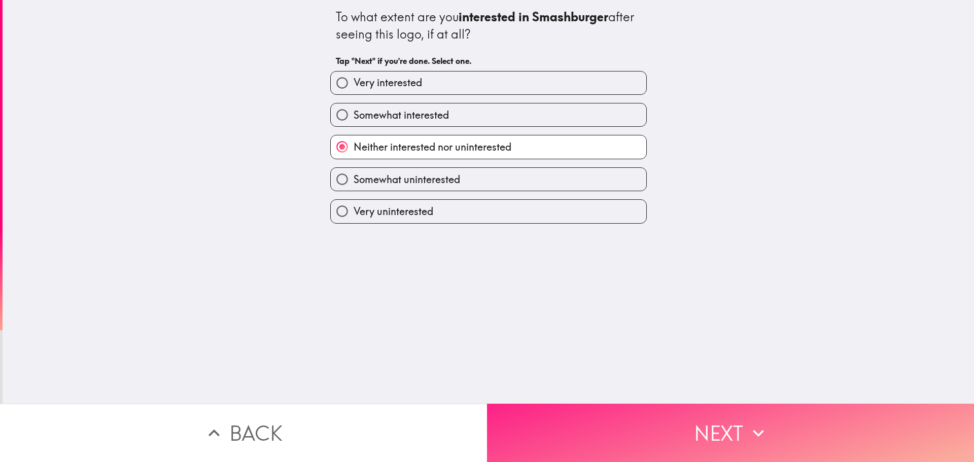
click at [540, 428] on button "Next" at bounding box center [730, 433] width 487 height 58
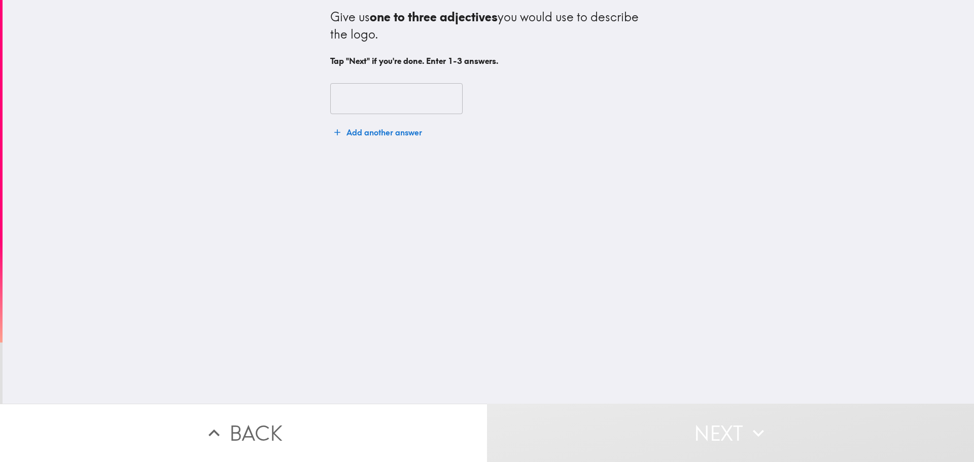
click at [331, 97] on input "text" at bounding box center [396, 98] width 132 height 31
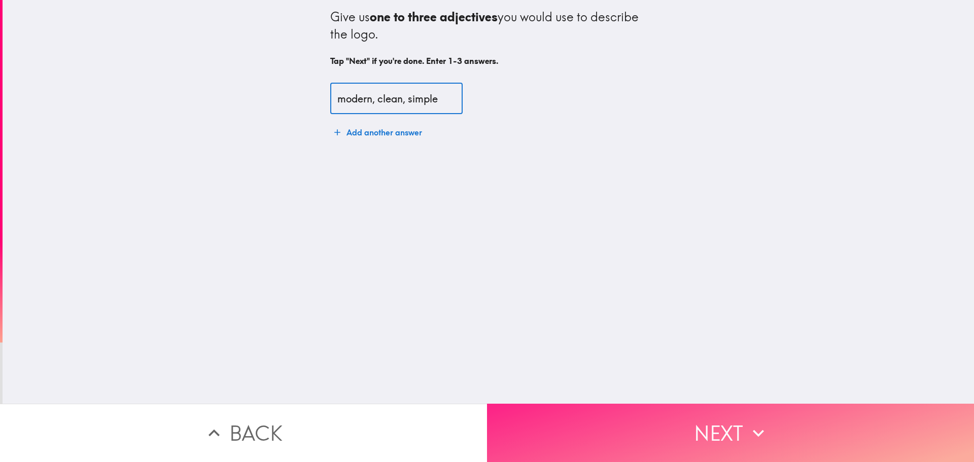
type input "modern, clean, simple"
click at [562, 406] on button "Next" at bounding box center [730, 433] width 487 height 58
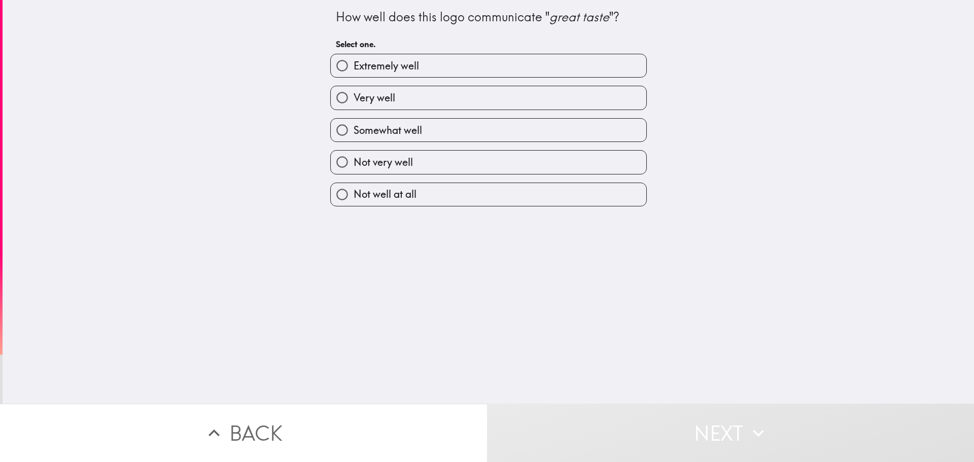
click at [435, 129] on label "Somewhat well" at bounding box center [488, 130] width 315 height 23
click at [354, 129] on input "Somewhat well" at bounding box center [342, 130] width 23 height 23
radio input "true"
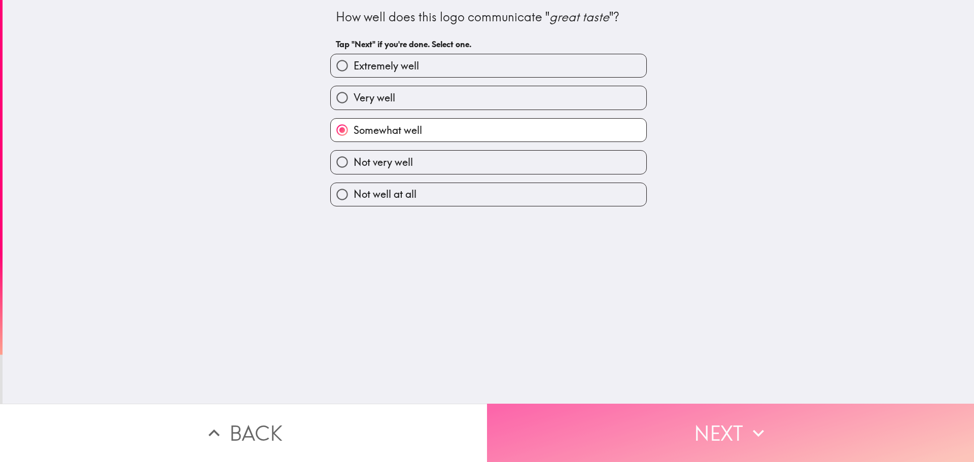
click at [503, 426] on button "Next" at bounding box center [730, 433] width 487 height 58
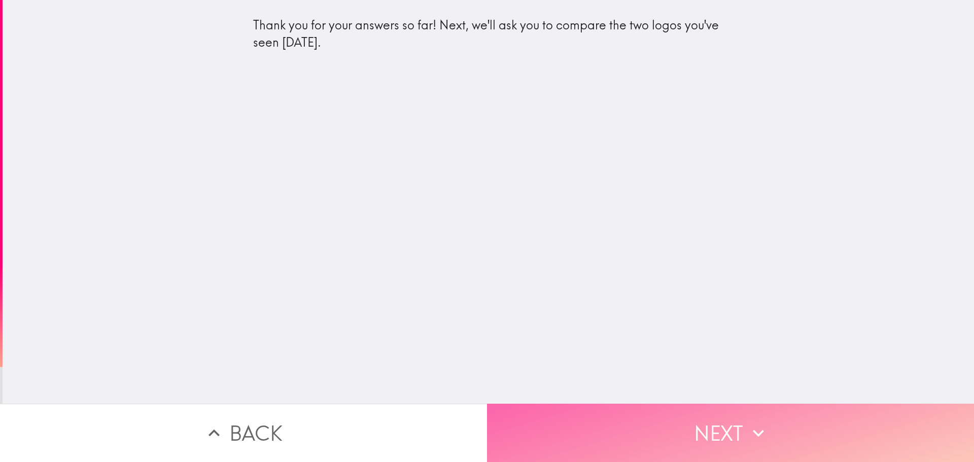
click at [503, 426] on button "Next" at bounding box center [730, 433] width 487 height 58
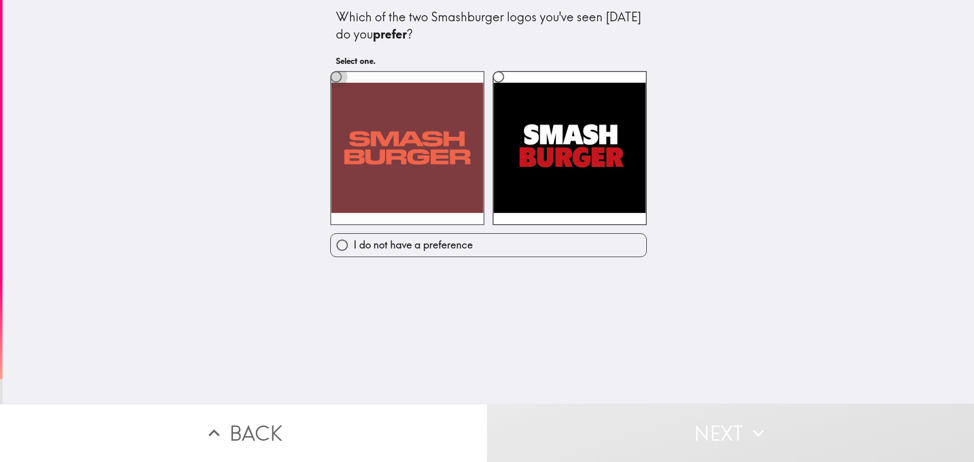
click at [329, 78] on input "radio" at bounding box center [336, 76] width 23 height 23
radio input "true"
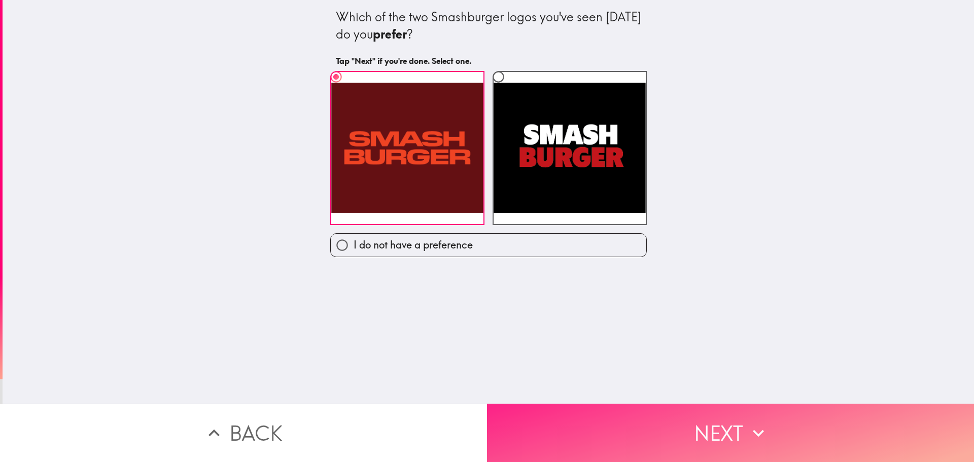
click at [534, 423] on button "Next" at bounding box center [730, 433] width 487 height 58
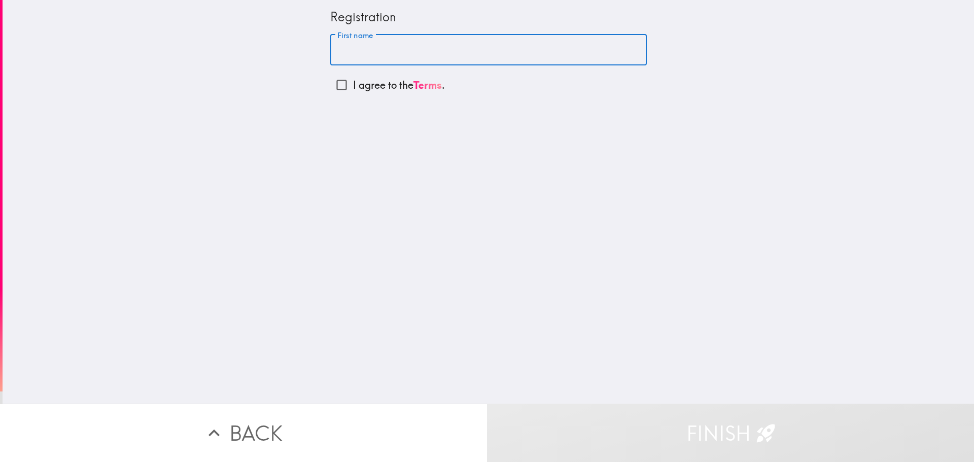
click at [344, 55] on input "First name" at bounding box center [488, 49] width 316 height 31
type input "[PERSON_NAME]"
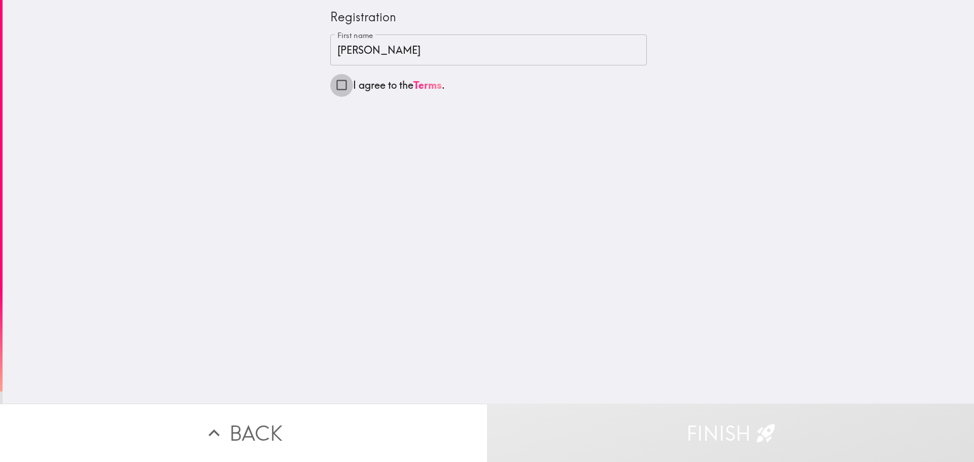
click at [332, 85] on input "I agree to the Terms ." at bounding box center [341, 85] width 23 height 23
checkbox input "true"
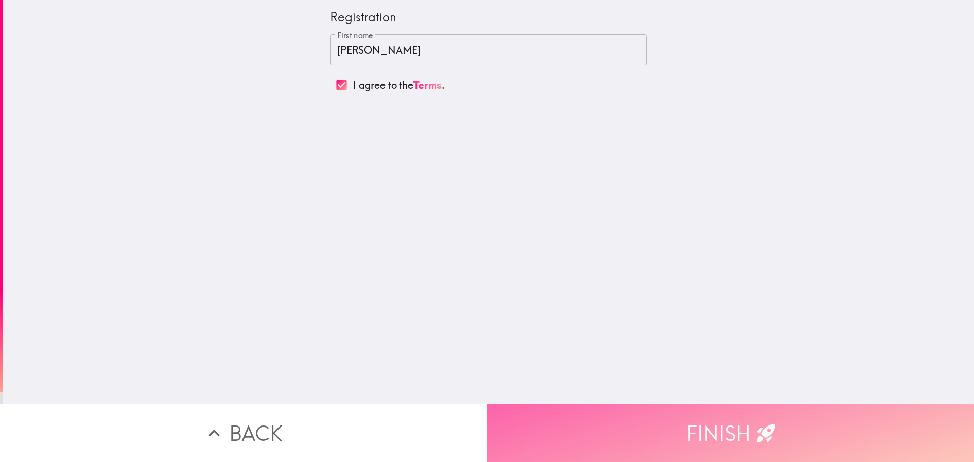
click at [515, 408] on button "Finish" at bounding box center [730, 433] width 487 height 58
